Goal: Information Seeking & Learning: Learn about a topic

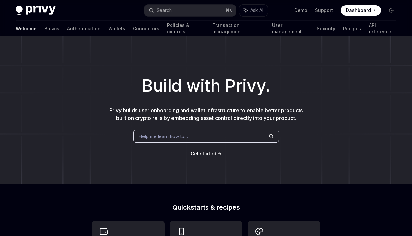
click at [170, 135] on span "Help me learn how to…" at bounding box center [163, 136] width 49 height 7
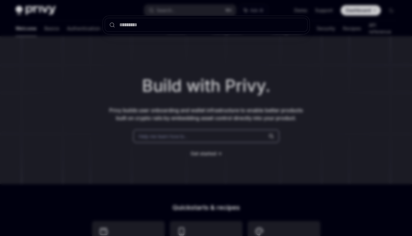
click at [70, 80] on div at bounding box center [206, 118] width 412 height 236
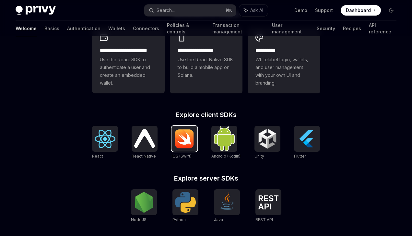
scroll to position [197, 0]
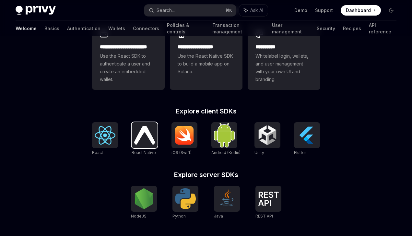
click at [150, 139] on img at bounding box center [144, 135] width 21 height 18
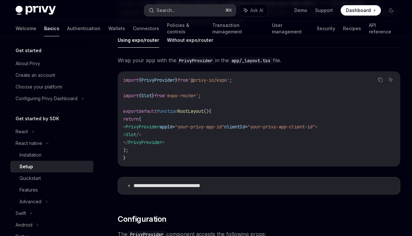
click at [167, 10] on div "Search..." at bounding box center [166, 10] width 18 height 8
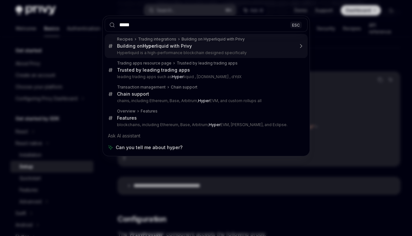
type input "******"
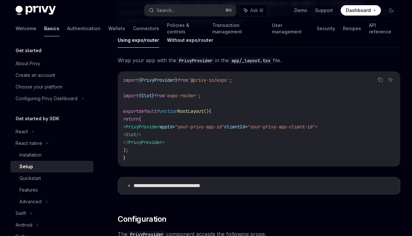
type textarea "*"
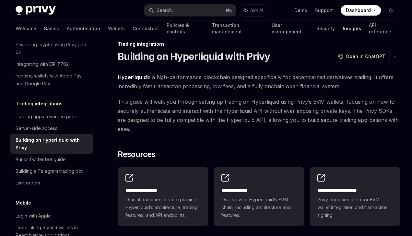
scroll to position [7, 0]
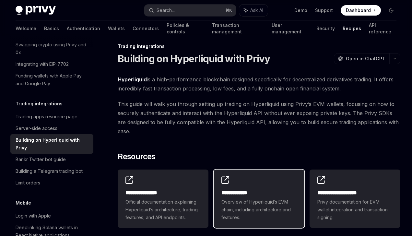
click at [252, 200] on span "Overview of Hyperliquid’s EVM chain, including architecture and features." at bounding box center [258, 209] width 75 height 23
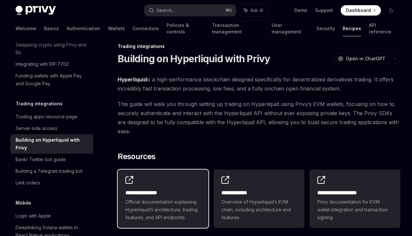
click at [185, 201] on span "Official documentation explaining Hyperliquid’s architecture, trading features,…" at bounding box center [162, 209] width 75 height 23
